Goal: Transaction & Acquisition: Purchase product/service

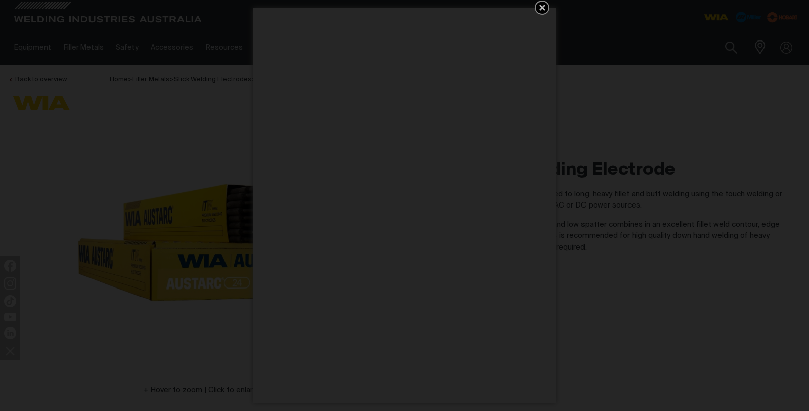
drag, startPoint x: 541, startPoint y: 7, endPoint x: 536, endPoint y: 14, distance: 8.7
click at [542, 8] on icon "Get 5 WIA Welding Guides Free!" at bounding box center [542, 8] width 6 height 6
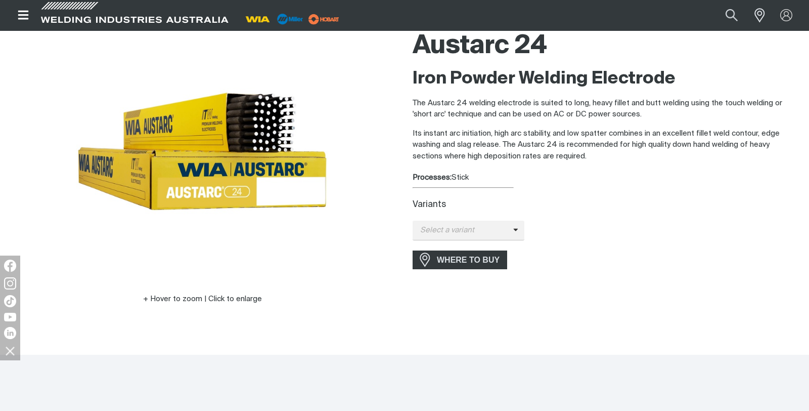
scroll to position [96, 0]
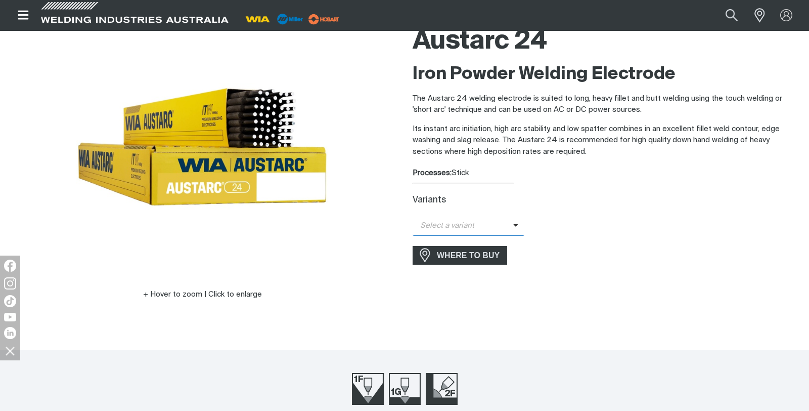
click at [513, 225] on icon at bounding box center [515, 225] width 5 height 8
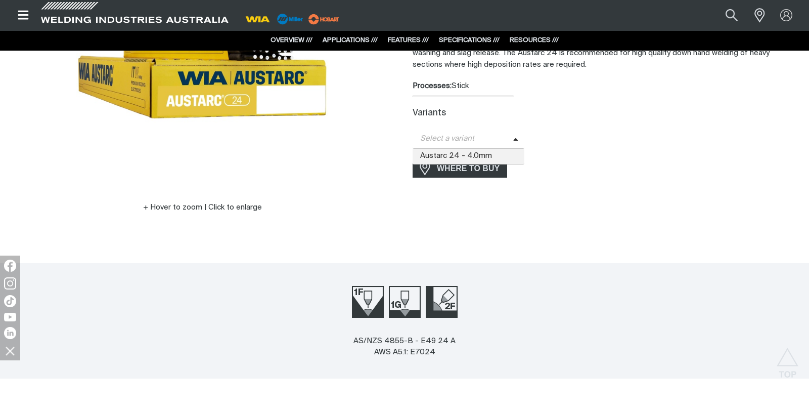
scroll to position [0, 0]
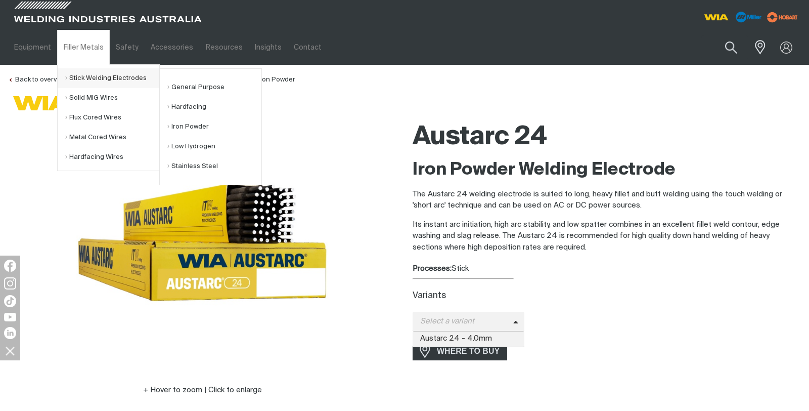
click at [101, 79] on link "Stick Welding Electrodes" at bounding box center [112, 78] width 94 height 20
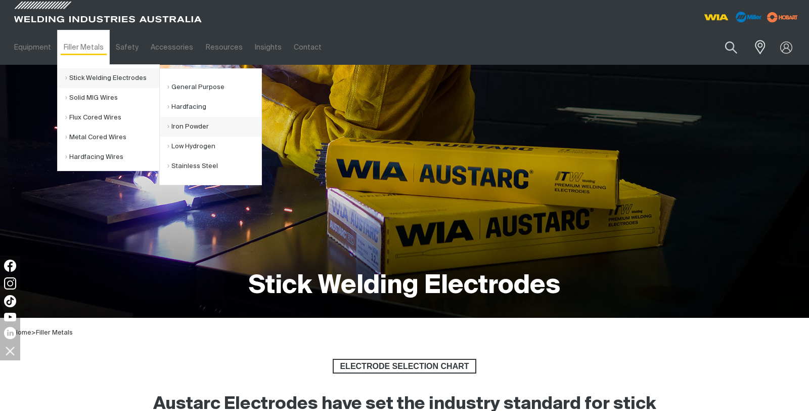
click at [200, 125] on link "Iron Powder" at bounding box center [214, 127] width 94 height 20
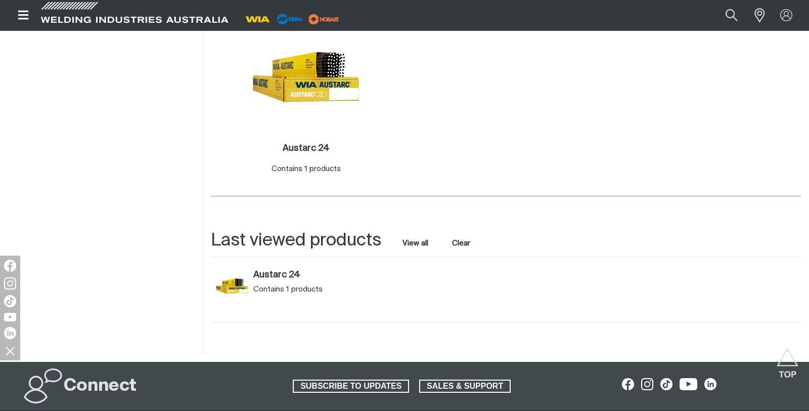
scroll to position [374, 0]
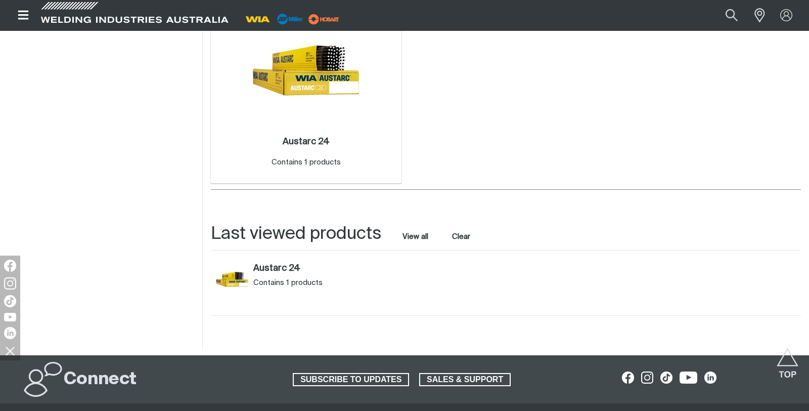
click at [289, 66] on img at bounding box center [306, 70] width 108 height 108
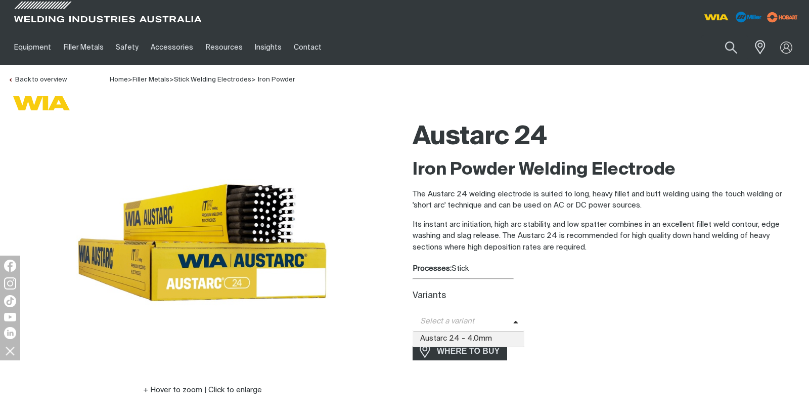
click at [484, 322] on span "Select a variant" at bounding box center [463, 322] width 101 height 12
